Goal: Information Seeking & Learning: Learn about a topic

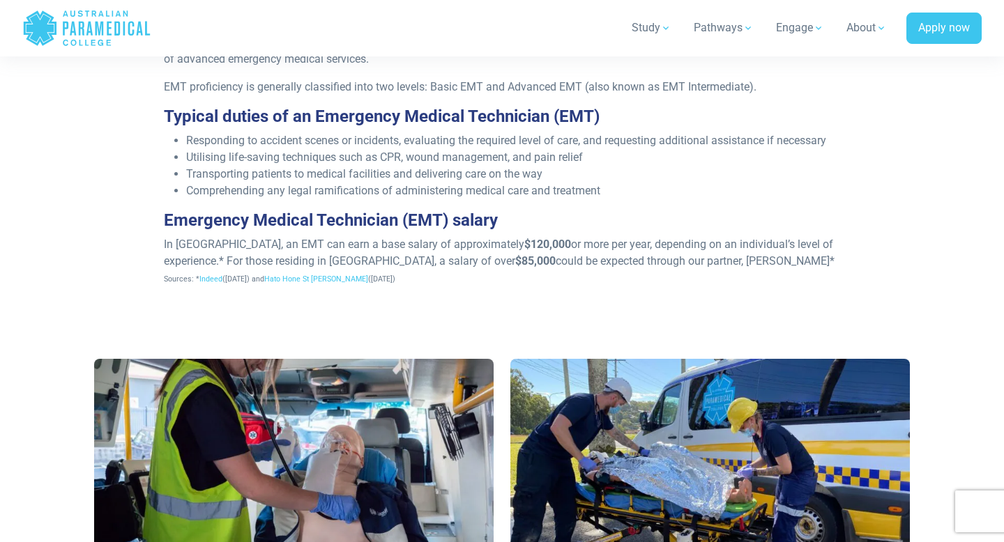
scroll to position [558, 0]
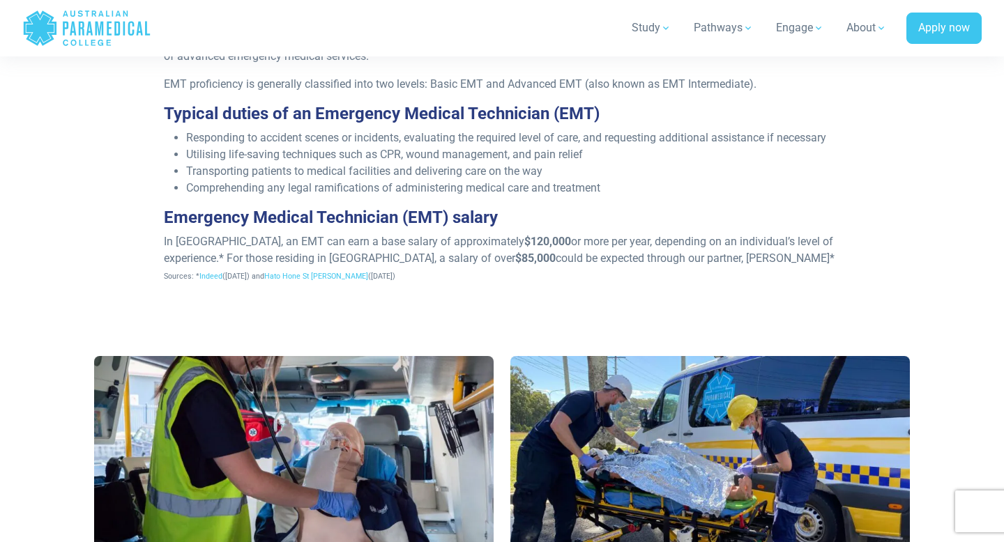
click at [362, 135] on li "Responding to accident scenes or incidents, evaluating the required level of ca…" at bounding box center [513, 138] width 655 height 17
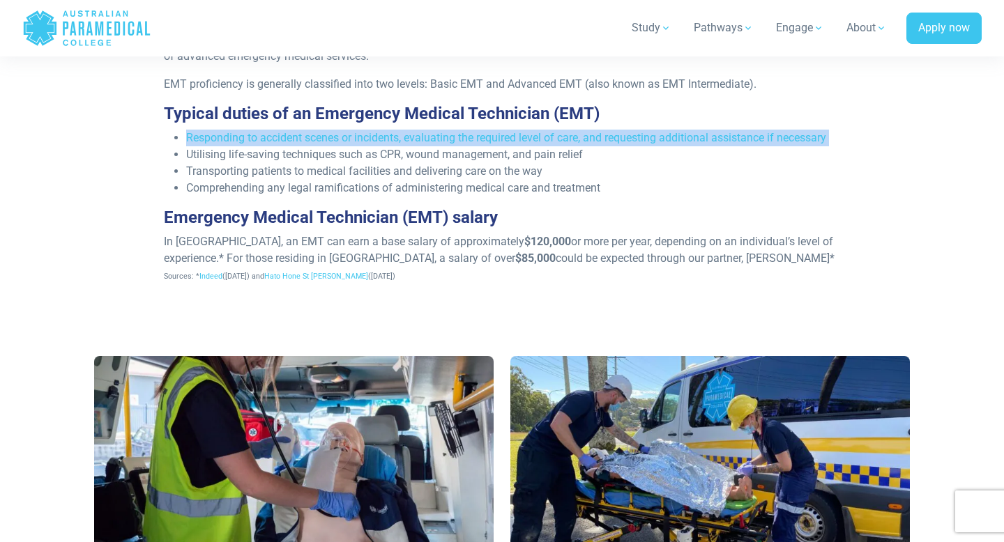
click at [362, 135] on li "Responding to accident scenes or incidents, evaluating the required level of ca…" at bounding box center [513, 138] width 655 height 17
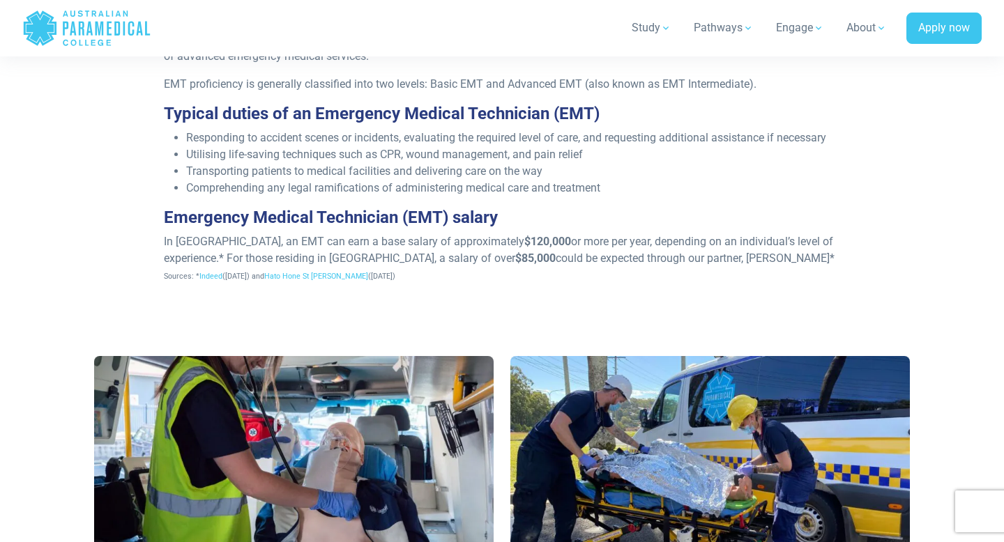
click at [359, 151] on li "Utilising life-saving techniques such as CPR, wound management, and pain relief" at bounding box center [513, 154] width 655 height 17
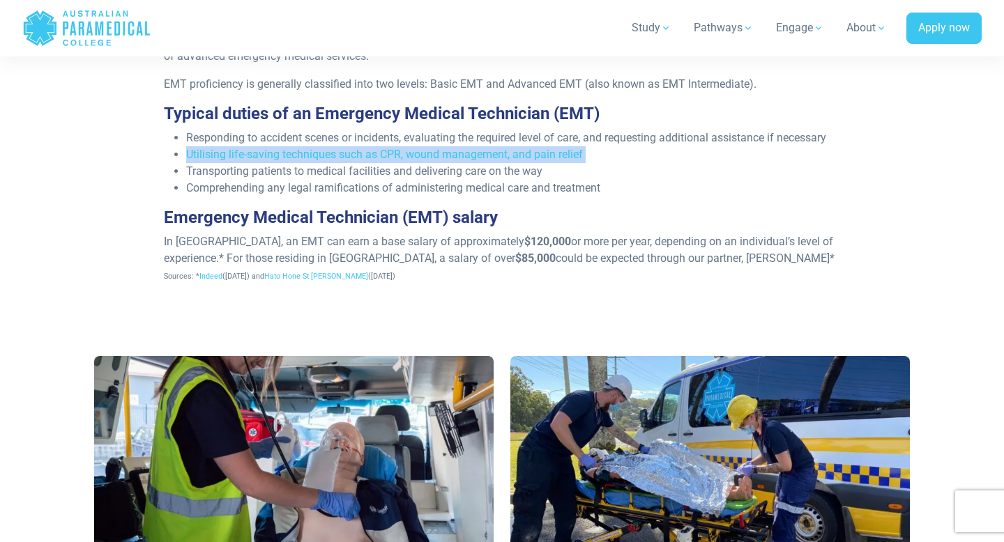
click at [359, 151] on li "Utilising life-saving techniques such as CPR, wound management, and pain relief" at bounding box center [513, 154] width 655 height 17
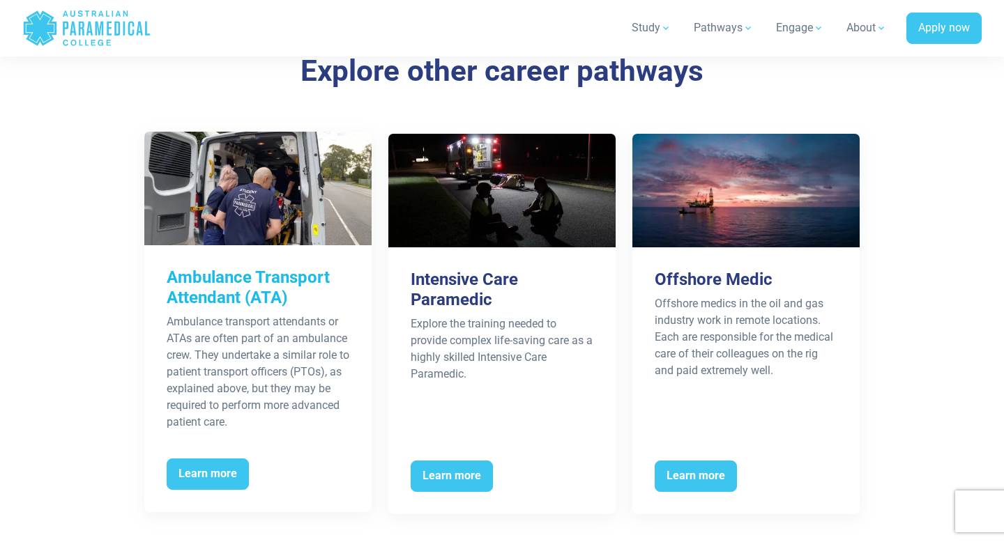
scroll to position [2260, 0]
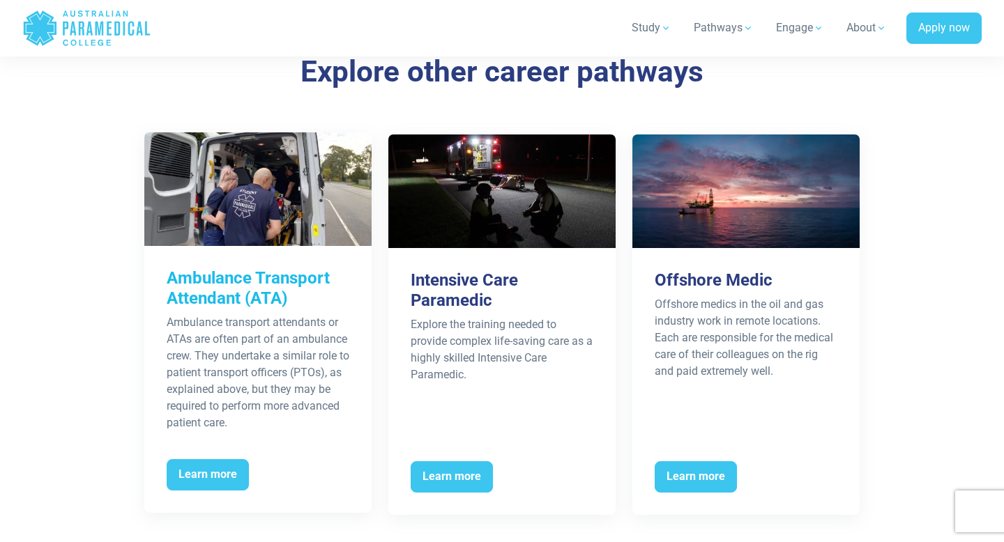
click at [289, 268] on h3 "Ambulance Transport Attendant (ATA)" at bounding box center [258, 288] width 183 height 40
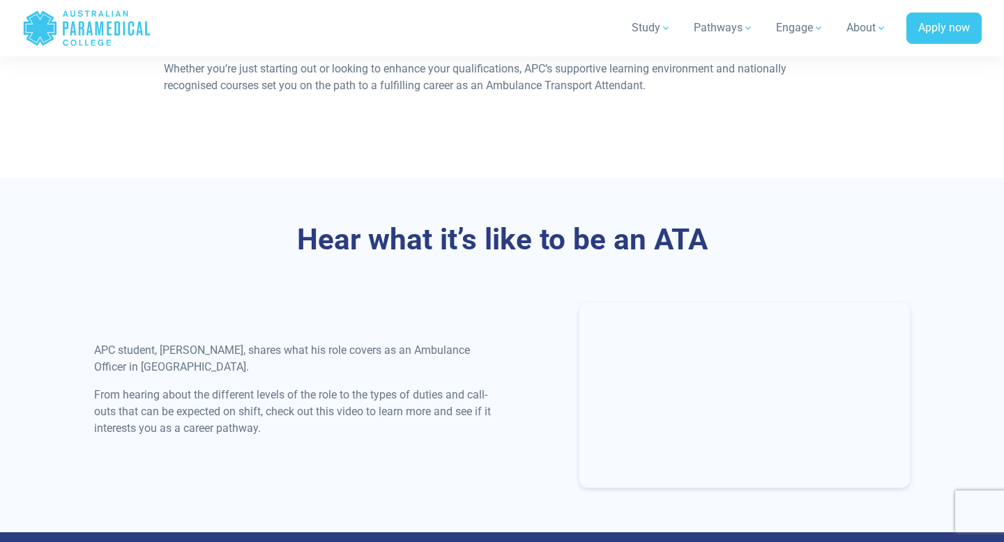
scroll to position [1679, 0]
